Goal: Navigation & Orientation: Go to known website

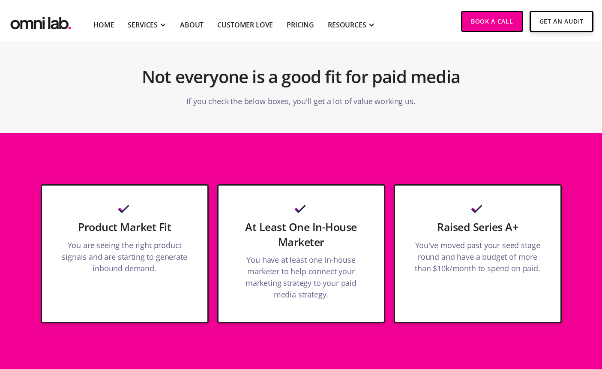
scroll to position [333, 0]
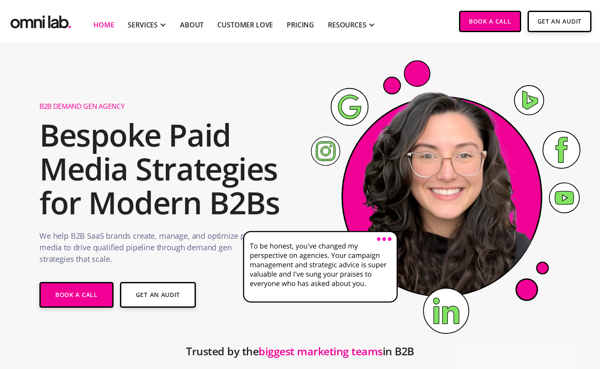
click at [1, 157] on section "B2B Demand Gen Agency Bespoke Paid Media Strategies for Modern B2Bs We help B2B…" at bounding box center [300, 188] width 600 height 291
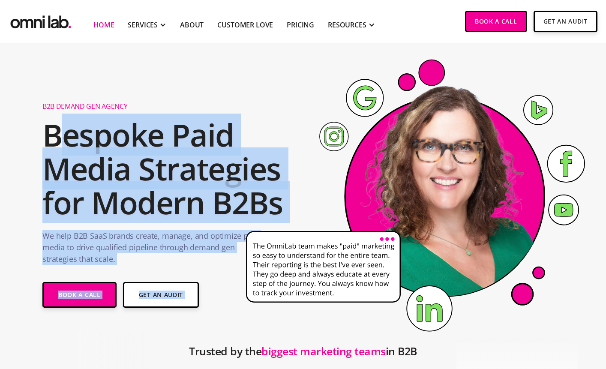
drag, startPoint x: 283, startPoint y: 205, endPoint x: 60, endPoint y: 114, distance: 240.6
click at [60, 114] on div "B2B Demand Gen Agency Bespoke Paid Media Strategies for Modern B2Bs We help B2B…" at bounding box center [302, 205] width 521 height 222
click at [59, 136] on h2 "Bespoke Paid Media Strategies for Modern B2Bs" at bounding box center [165, 169] width 247 height 102
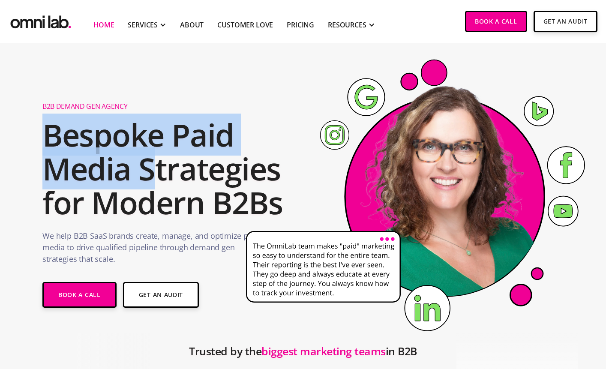
drag, startPoint x: 50, startPoint y: 131, endPoint x: 310, endPoint y: 232, distance: 279.8
click at [310, 232] on div "B2B Demand Gen Agency Bespoke Paid Media Strategies for Modern B2Bs We help B2B…" at bounding box center [302, 205] width 521 height 222
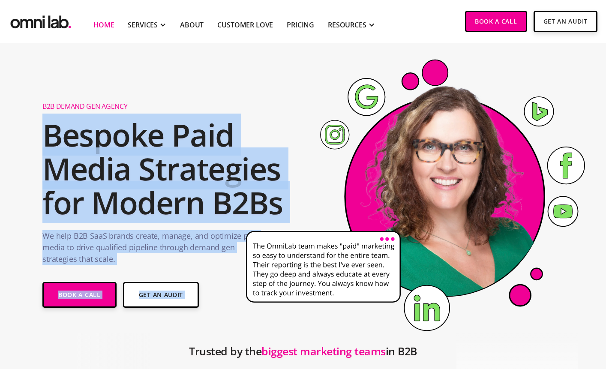
click at [292, 196] on icon at bounding box center [422, 196] width 364 height 302
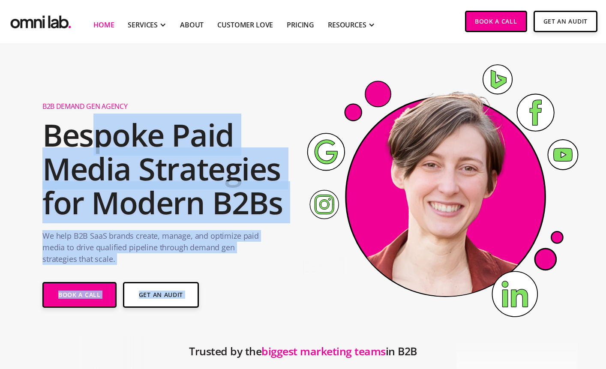
drag, startPoint x: 320, startPoint y: 210, endPoint x: 97, endPoint y: 131, distance: 236.5
click at [97, 131] on div "B2B Demand Gen Agency Bespoke Paid Media Strategies for Modern B2Bs We help B2B…" at bounding box center [302, 205] width 521 height 222
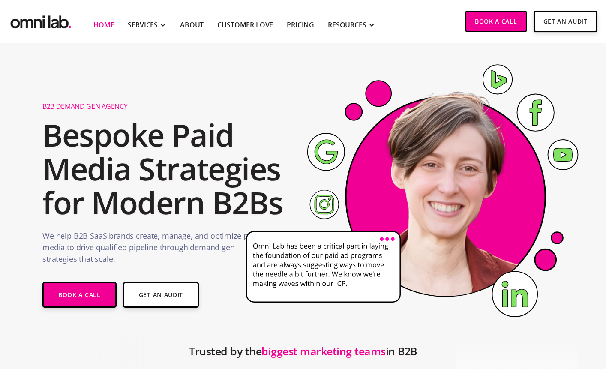
click at [59, 126] on h2 "Bespoke Paid Media Strategies for Modern B2Bs" at bounding box center [165, 169] width 247 height 102
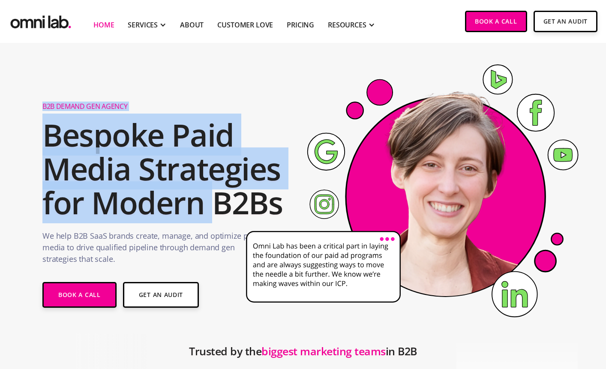
drag, startPoint x: 43, startPoint y: 107, endPoint x: 253, endPoint y: 230, distance: 243.3
click at [253, 230] on div "B2B Demand Gen Agency Bespoke Paid Media Strategies for Modern B2Bs We help B2B…" at bounding box center [302, 205] width 521 height 222
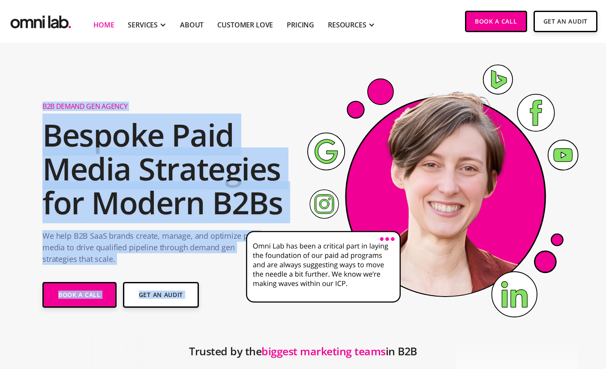
click at [292, 213] on icon at bounding box center [422, 196] width 364 height 302
